Goal: Task Accomplishment & Management: Use online tool/utility

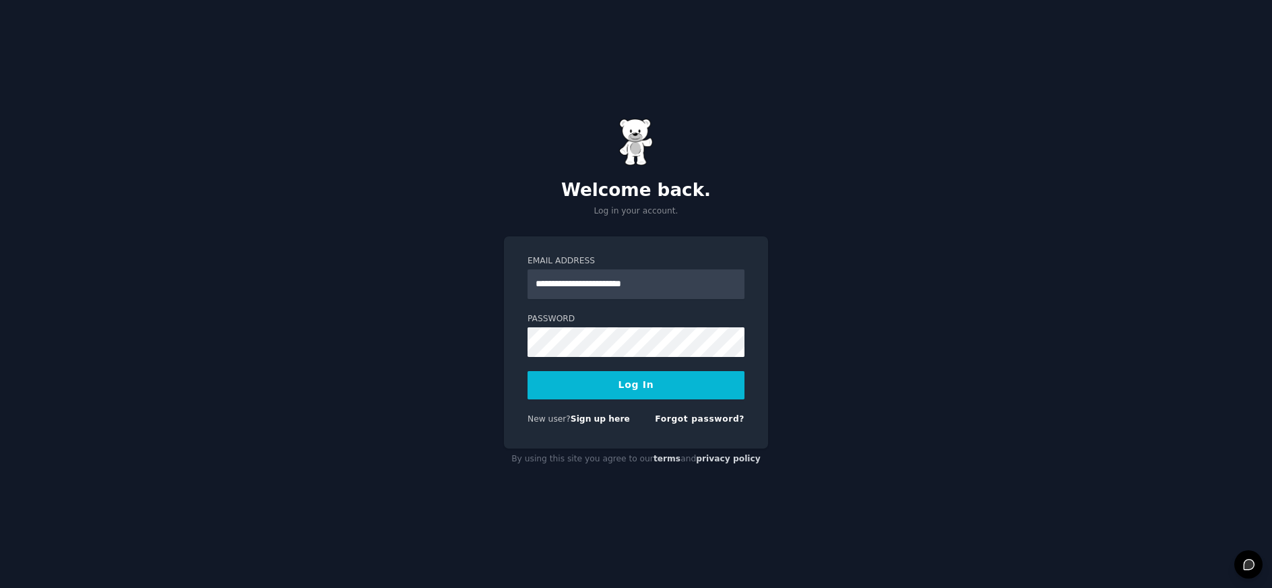
type input "**********"
click at [434, 331] on div "**********" at bounding box center [636, 294] width 1272 height 588
click at [641, 395] on button "Log In" at bounding box center [635, 385] width 217 height 28
